Goal: Navigation & Orientation: Understand site structure

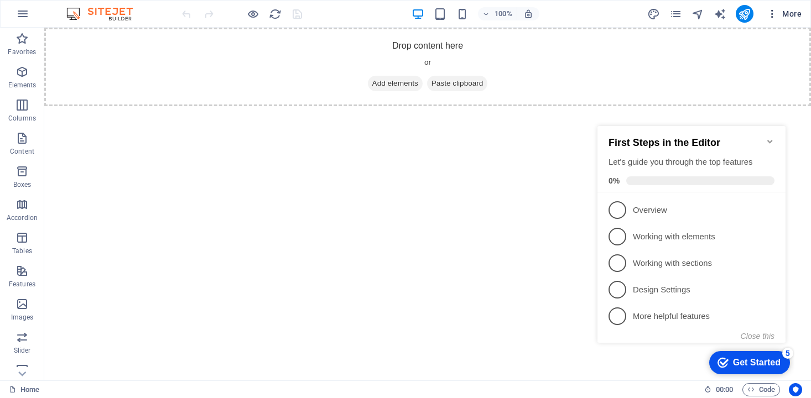
click at [786, 12] on span "More" at bounding box center [784, 13] width 35 height 11
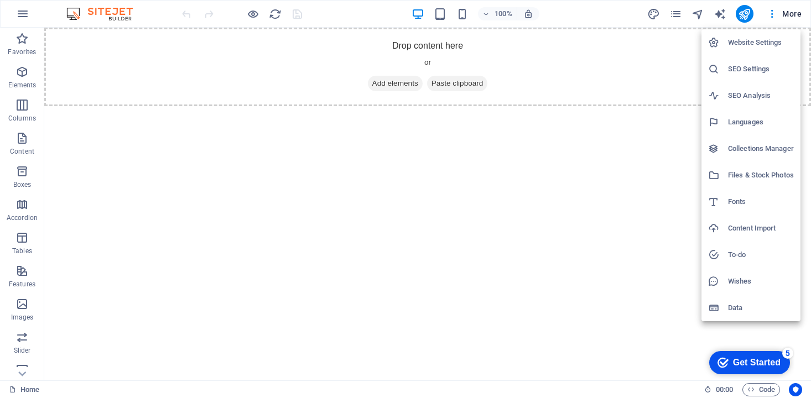
click at [757, 39] on h6 "Website Settings" at bounding box center [761, 42] width 66 height 13
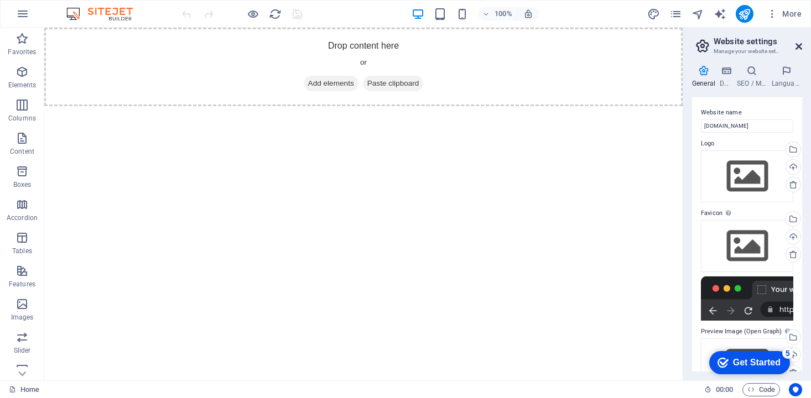
click at [799, 44] on icon at bounding box center [799, 46] width 7 height 9
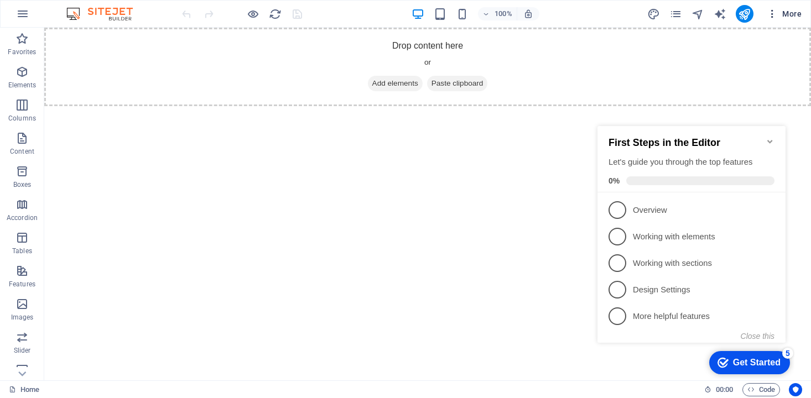
click at [773, 15] on icon "button" at bounding box center [772, 13] width 11 height 11
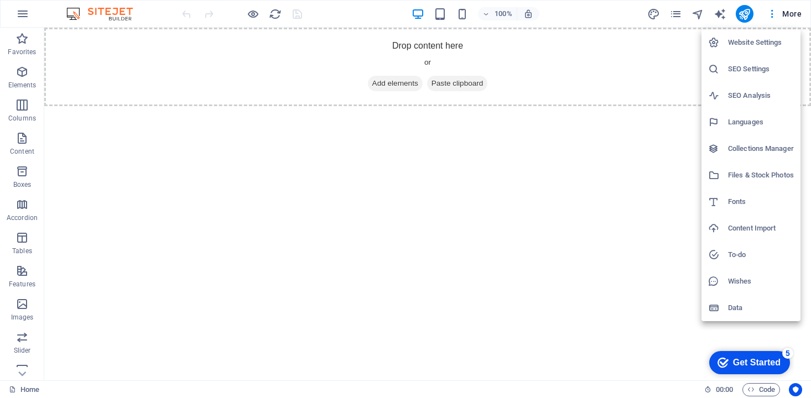
click at [759, 41] on h6 "Website Settings" at bounding box center [761, 42] width 66 height 13
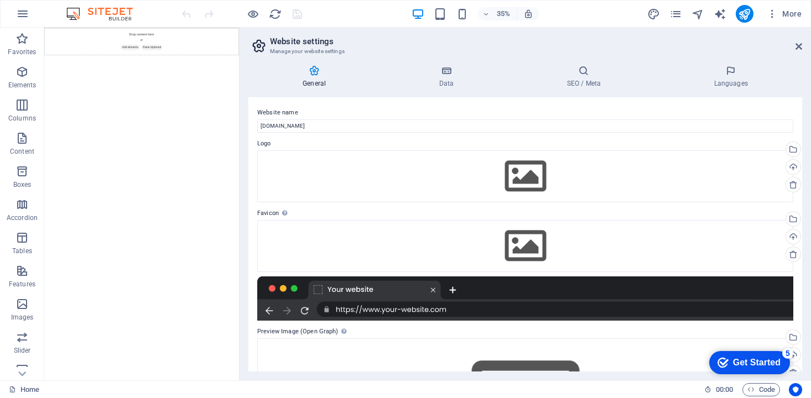
drag, startPoint x: 684, startPoint y: 85, endPoint x: 555, endPoint y: 230, distance: 194.0
click at [237, 108] on div "Home Favorites Elements Columns Content Boxes Accordion Tables Features Images …" at bounding box center [405, 204] width 811 height 353
click at [444, 69] on icon at bounding box center [446, 70] width 123 height 11
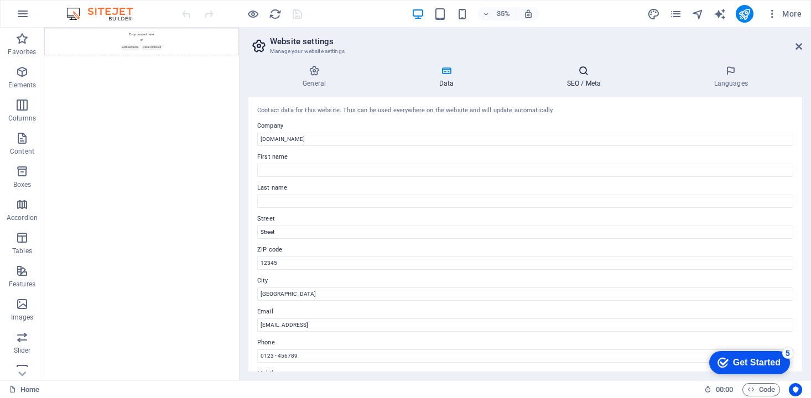
click at [583, 71] on icon at bounding box center [583, 70] width 143 height 11
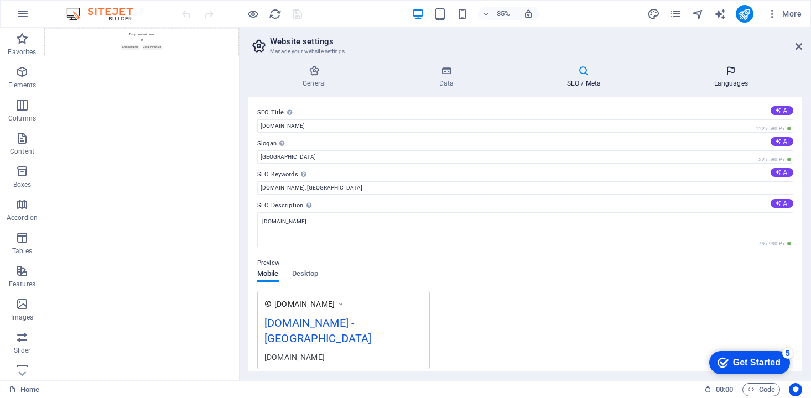
click at [728, 78] on h4 "Languages" at bounding box center [730, 76] width 143 height 23
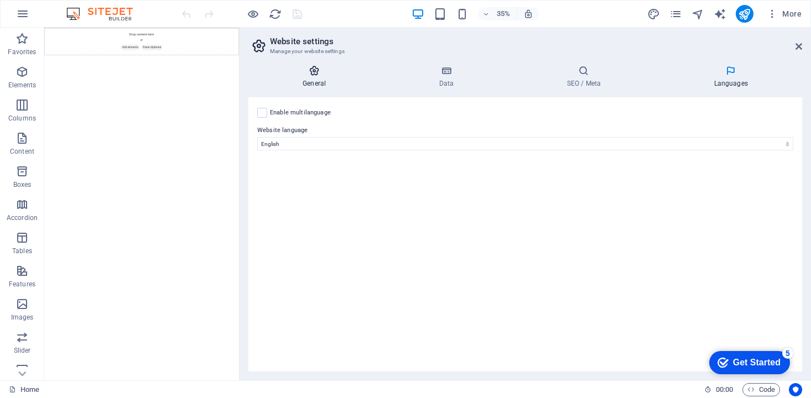
click at [309, 66] on icon at bounding box center [314, 70] width 132 height 11
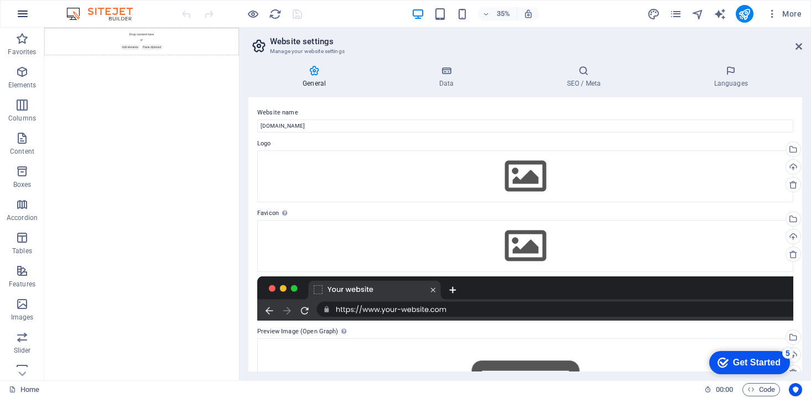
click at [22, 12] on icon "button" at bounding box center [22, 13] width 13 height 13
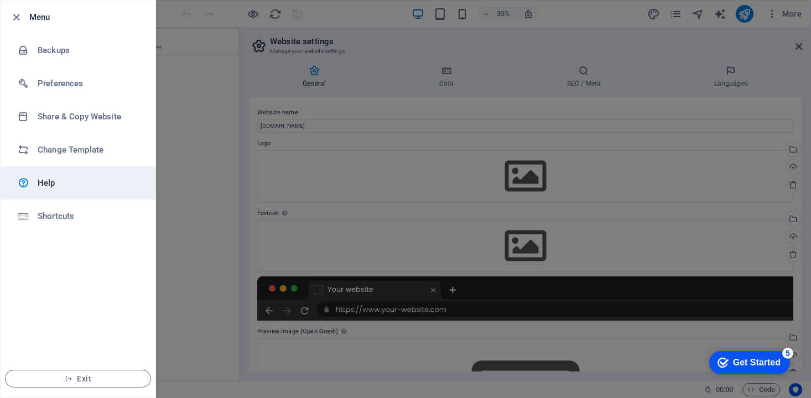
click at [45, 181] on h6 "Help" at bounding box center [89, 182] width 102 height 13
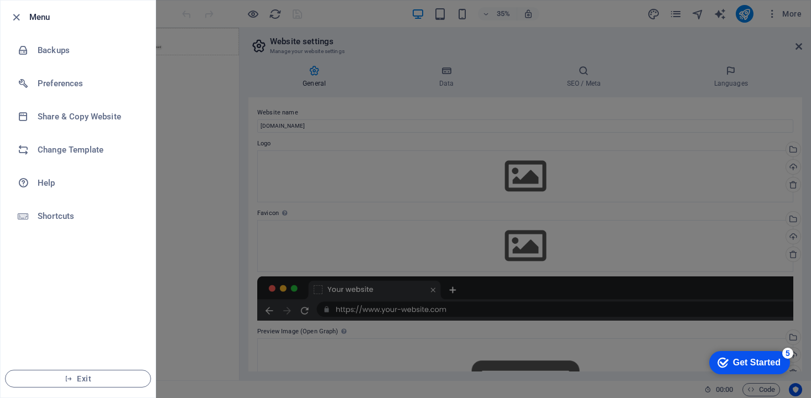
click at [41, 15] on h6 "Menu" at bounding box center [87, 17] width 117 height 13
click at [17, 17] on icon "button" at bounding box center [16, 17] width 13 height 13
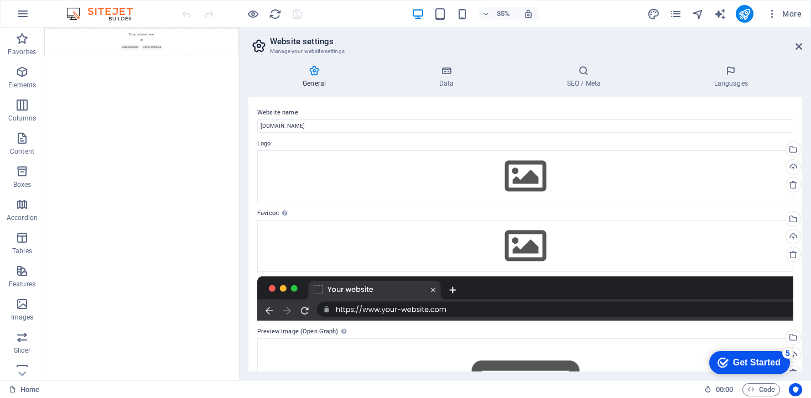
click at [98, 8] on img at bounding box center [105, 13] width 83 height 13
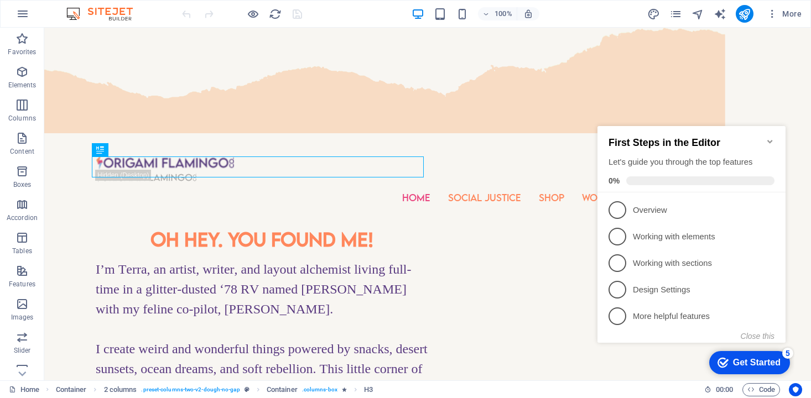
click at [768, 137] on icon "Minimize checklist" at bounding box center [770, 141] width 9 height 9
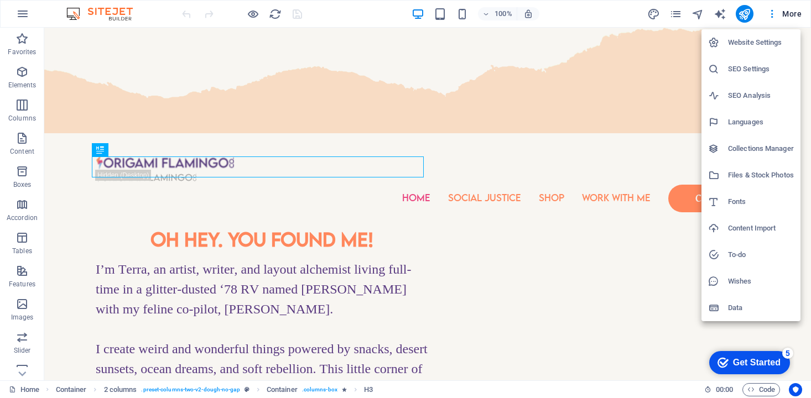
click at [788, 14] on div at bounding box center [405, 199] width 811 height 398
